Goal: Information Seeking & Learning: Understand process/instructions

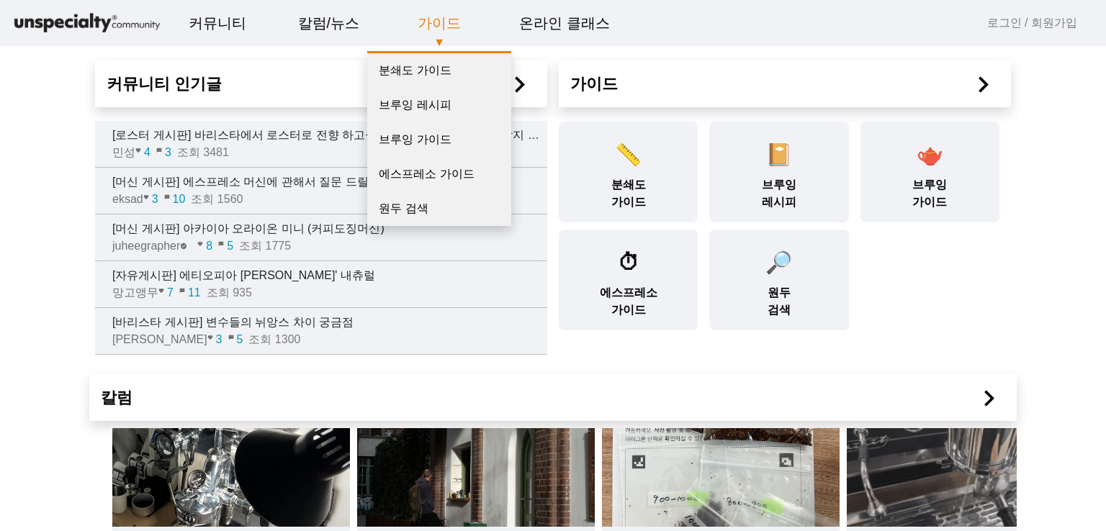
click at [438, 24] on link "가이드" at bounding box center [439, 23] width 66 height 39
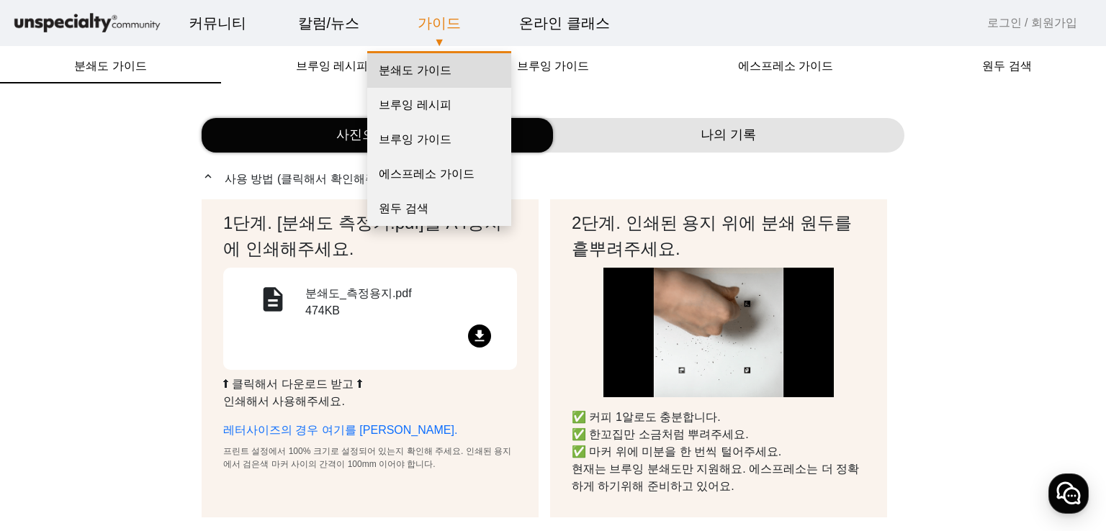
click at [420, 67] on link "분쇄도 가이드" at bounding box center [439, 70] width 144 height 35
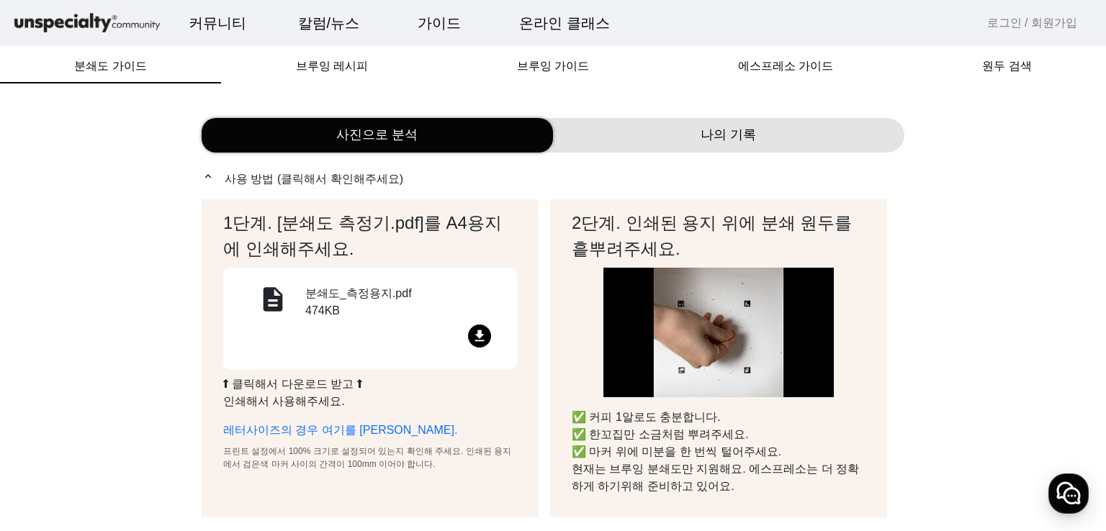
scroll to position [72, 0]
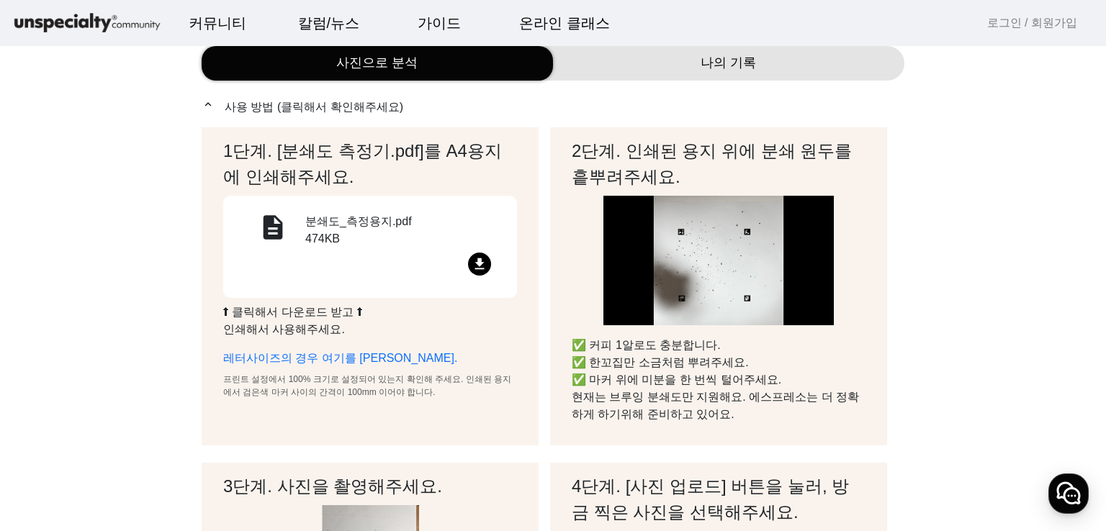
click at [481, 269] on mat-icon "file_download" at bounding box center [479, 264] width 23 height 23
